Goal: Obtain resource: Download file/media

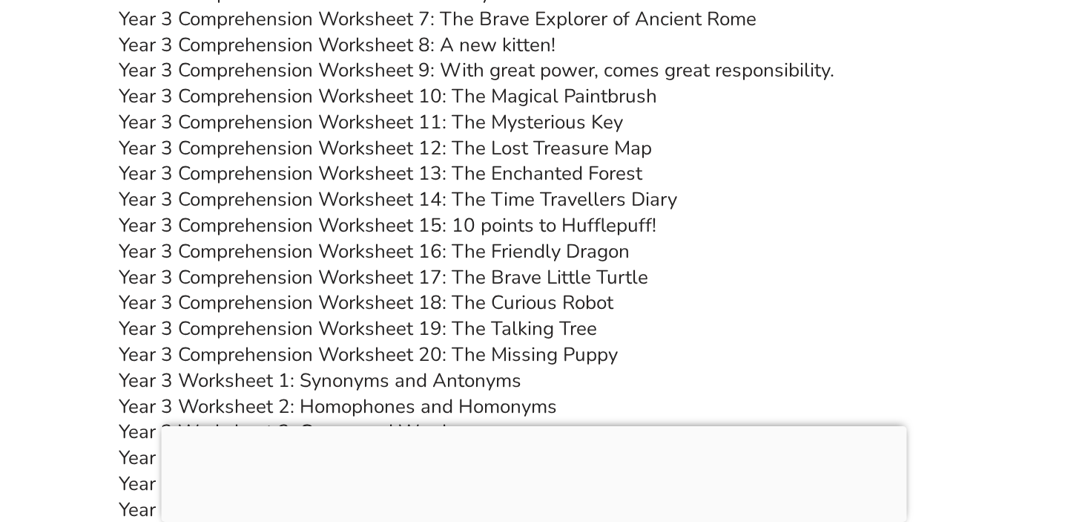
scroll to position [5155, 0]
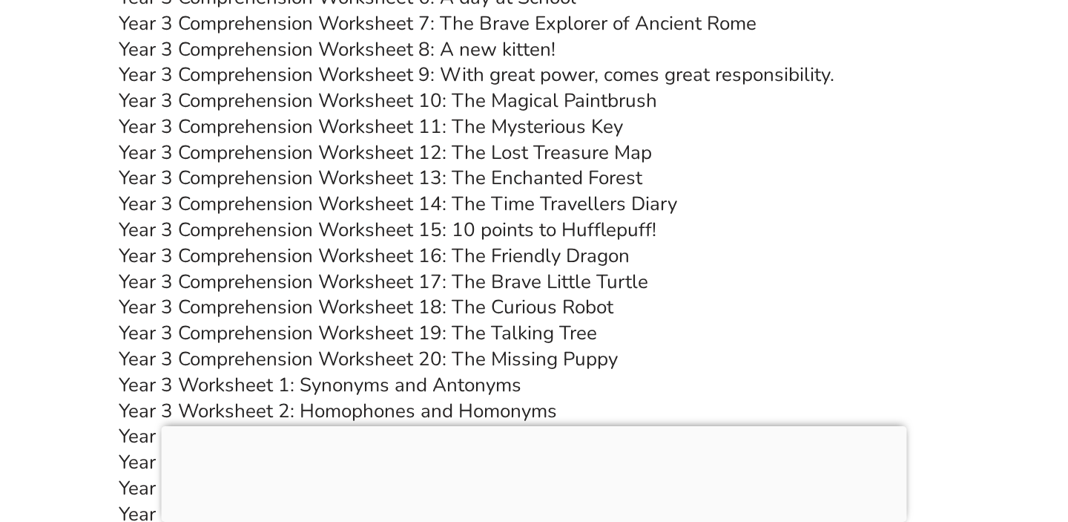
click at [537, 358] on link "Year 3 Comprehension Worksheet 20: The Missing Puppy" at bounding box center [368, 359] width 499 height 26
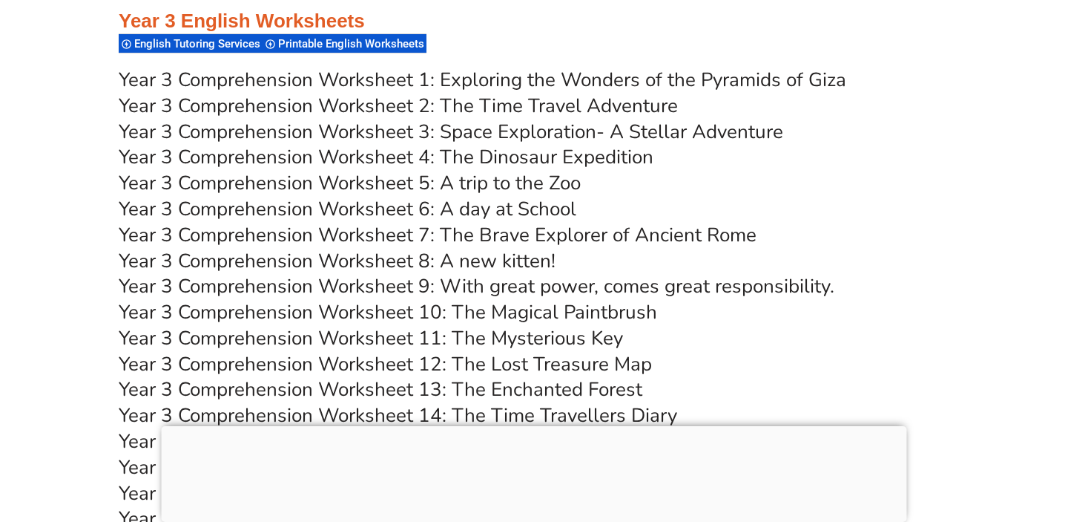
scroll to position [4941, 0]
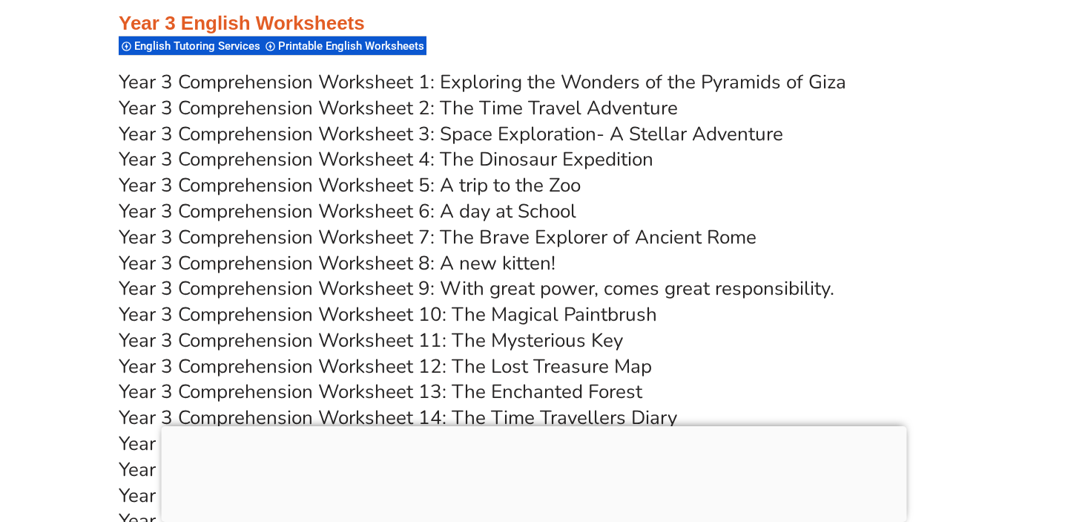
click at [527, 270] on link "Year 3 Comprehension Worksheet 8: A new kitten!" at bounding box center [337, 263] width 437 height 26
click at [734, 223] on h3 "Year 3 Comprehension Worksheet 6: A day at School" at bounding box center [534, 211] width 831 height 25
click at [614, 106] on link "Year 3 Comprehension Worksheet 2: The Time Travel Adventure" at bounding box center [398, 108] width 559 height 26
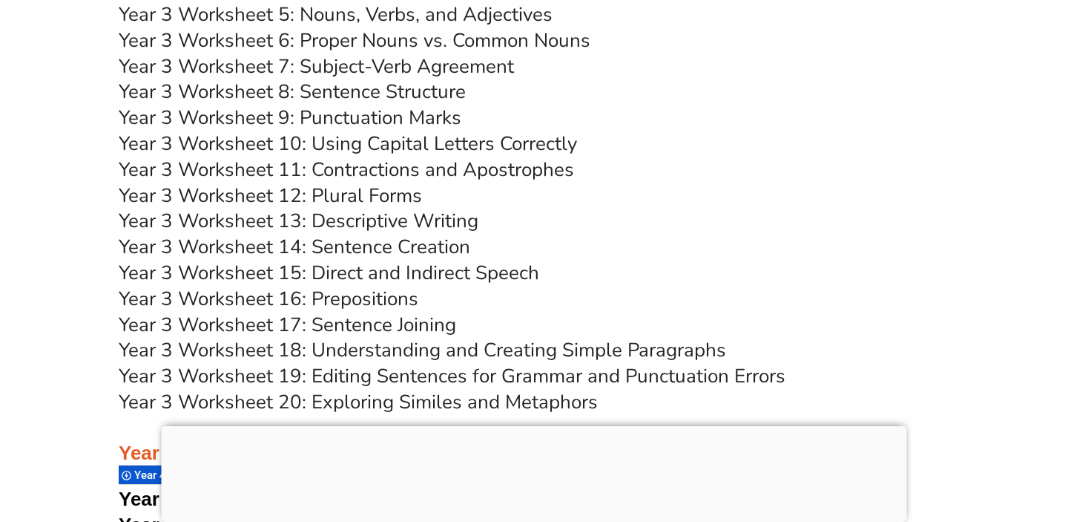
scroll to position [5626, 0]
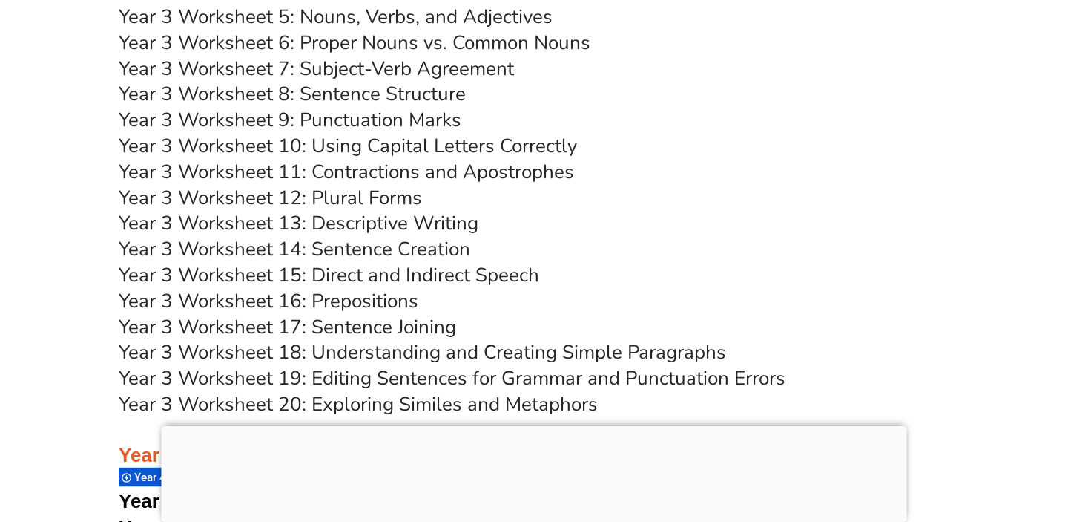
click at [439, 221] on link "Year 3 Worksheet 13: Descriptive Writing" at bounding box center [299, 223] width 360 height 26
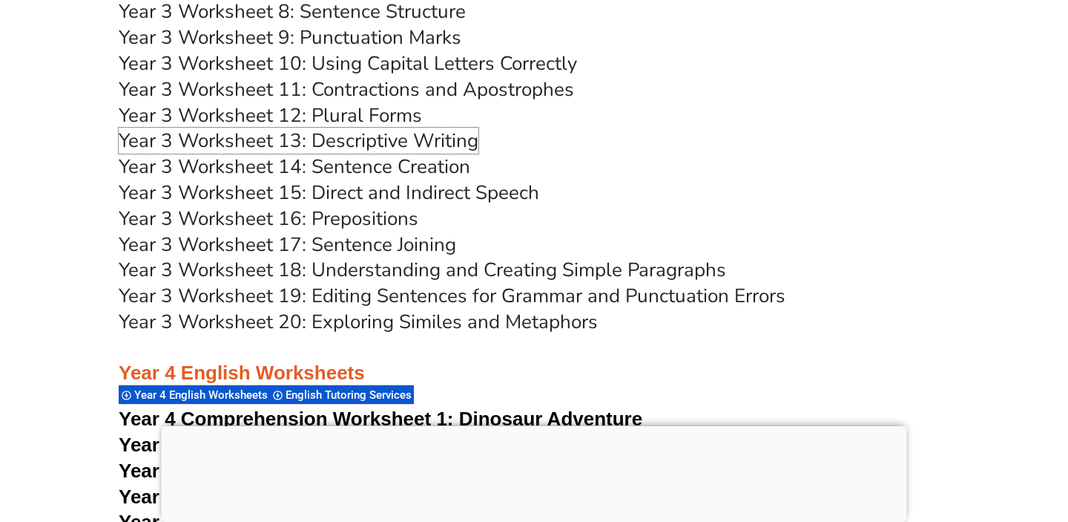
scroll to position [5710, 0]
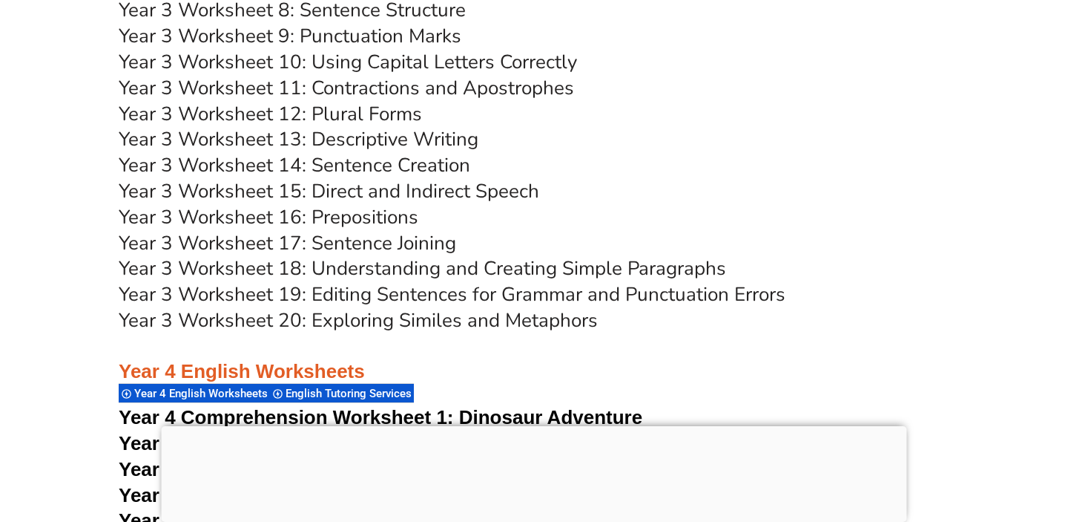
click at [450, 164] on link "Year 3 Worksheet 14: Sentence Creation" at bounding box center [295, 165] width 352 height 26
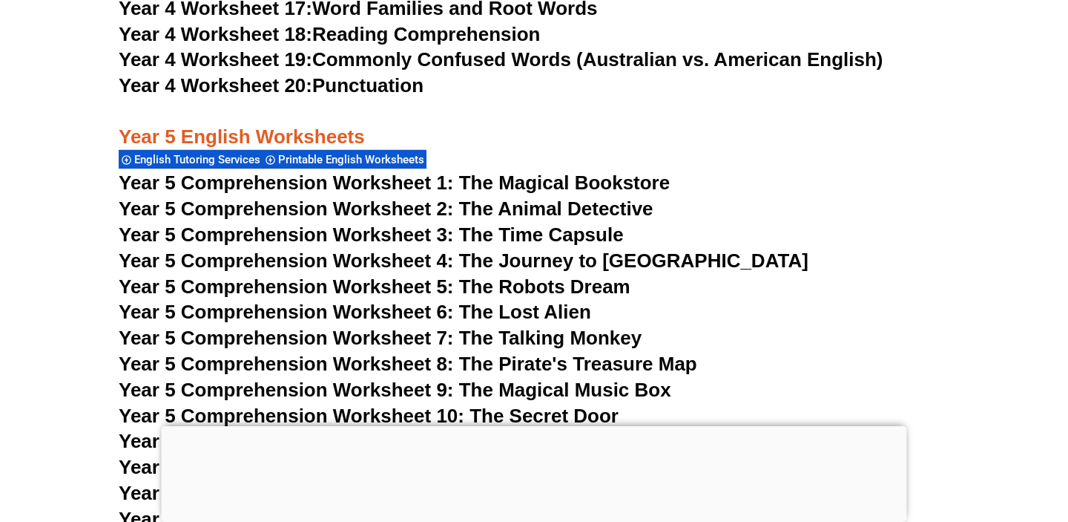
scroll to position [7072, 0]
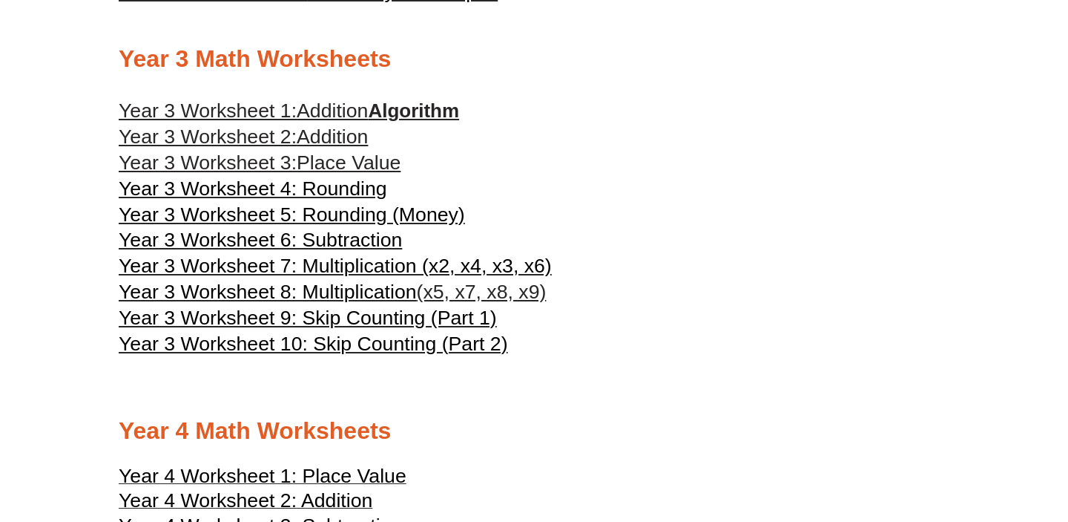
scroll to position [1483, 0]
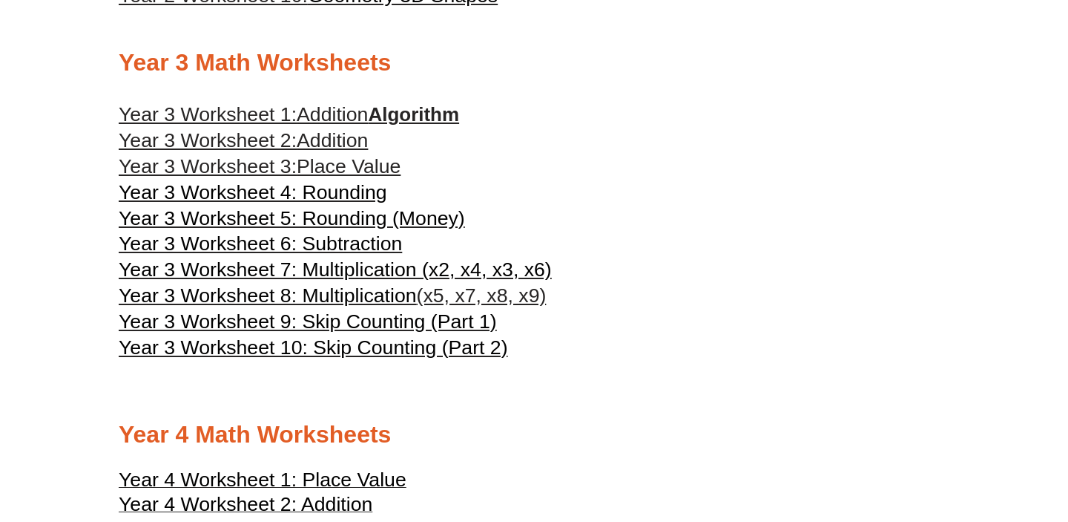
click at [490, 280] on span "Year 3 Worksheet 7: Multiplication (x2, x4, x3, x6)" at bounding box center [335, 269] width 433 height 22
